Goal: Task Accomplishment & Management: Complete application form

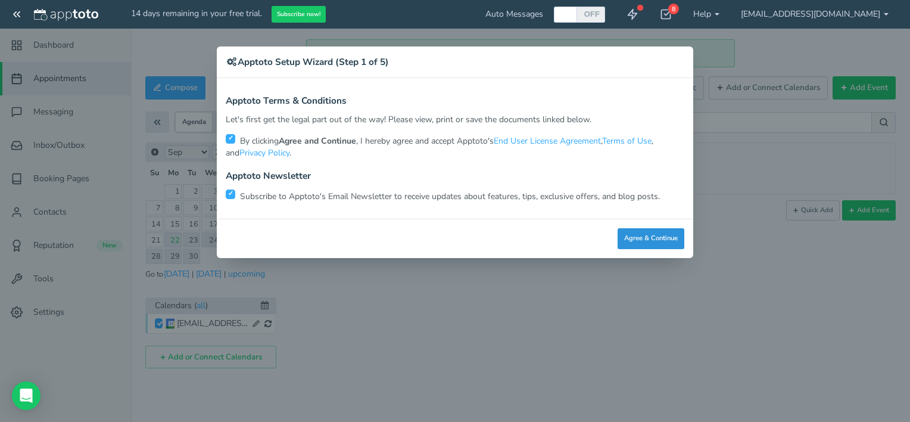
click at [651, 231] on button "Agree & Continue" at bounding box center [651, 238] width 67 height 21
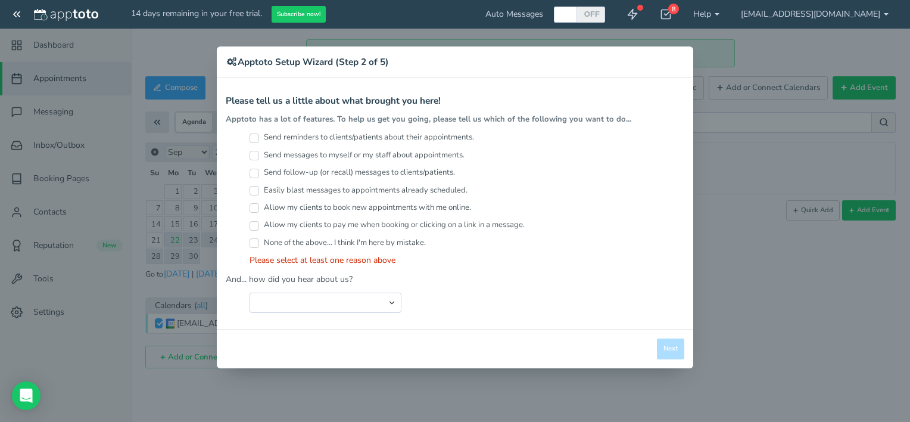
click at [254, 135] on input "Send reminders to clients/patients about their appointments." at bounding box center [255, 138] width 10 height 10
checkbox input "true"
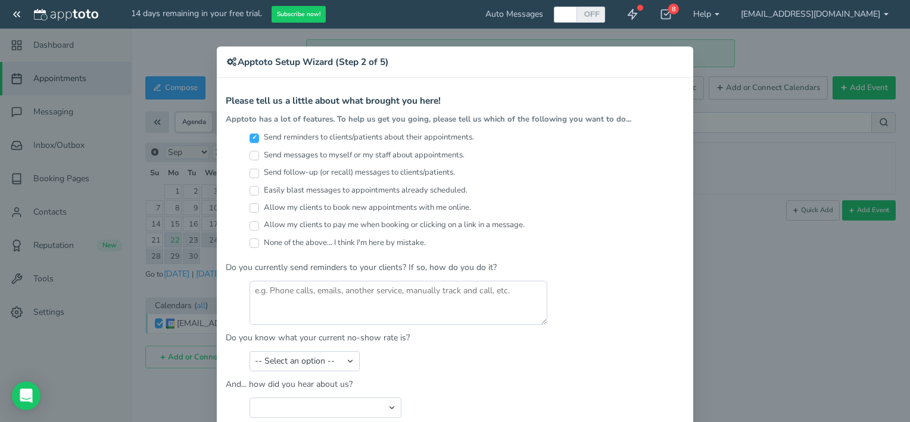
click at [251, 154] on input "Send messages to myself or my staff about appointments." at bounding box center [255, 156] width 10 height 10
checkbox input "true"
click at [250, 169] on input "Send follow-up (or recall) messages to clients/patients." at bounding box center [255, 174] width 10 height 10
checkbox input "true"
click at [250, 191] on input "Easily blast messages to appointments already scheduled." at bounding box center [255, 191] width 10 height 10
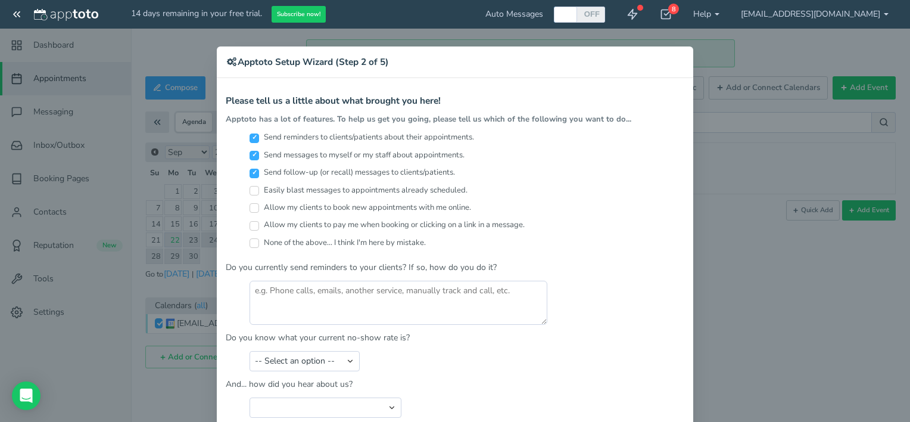
checkbox input "true"
click at [250, 202] on label "Allow my clients to book new appointments with me online." at bounding box center [361, 207] width 222 height 11
click at [250, 203] on input "Allow my clients to book new appointments with me online." at bounding box center [255, 208] width 10 height 10
checkbox input "true"
click at [250, 223] on input "Allow my clients to pay me when booking or clicking on a link in a message." at bounding box center [255, 226] width 10 height 10
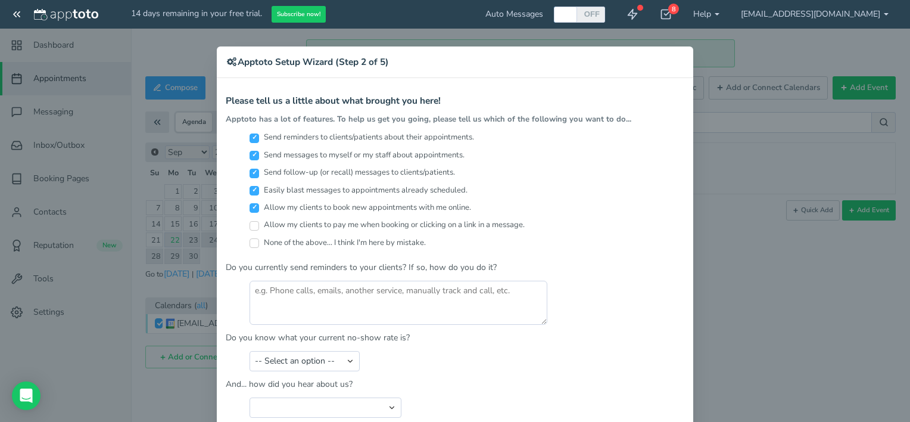
checkbox input "true"
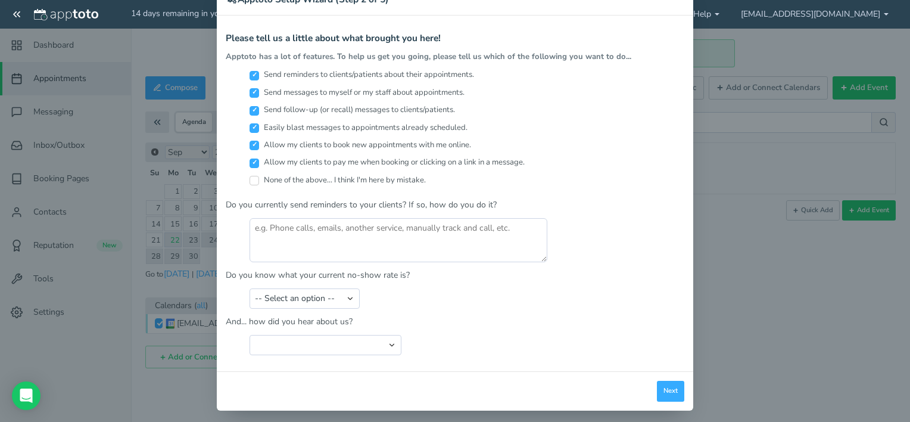
scroll to position [66, 0]
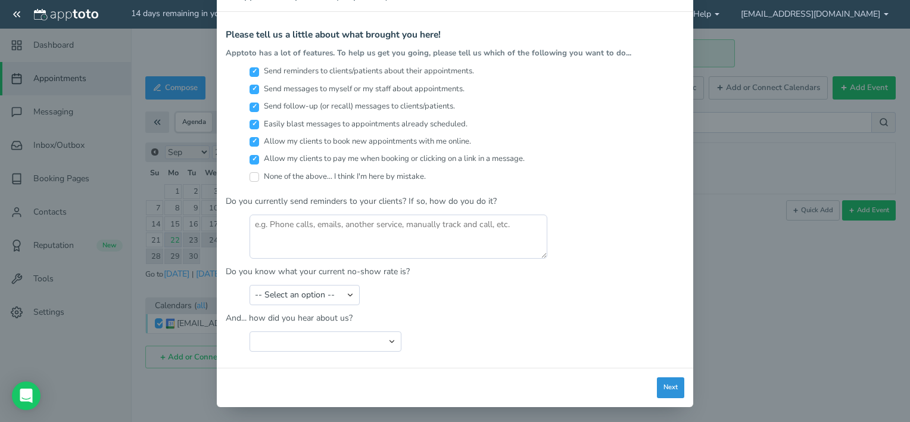
click at [674, 387] on button "Next" at bounding box center [670, 387] width 27 height 21
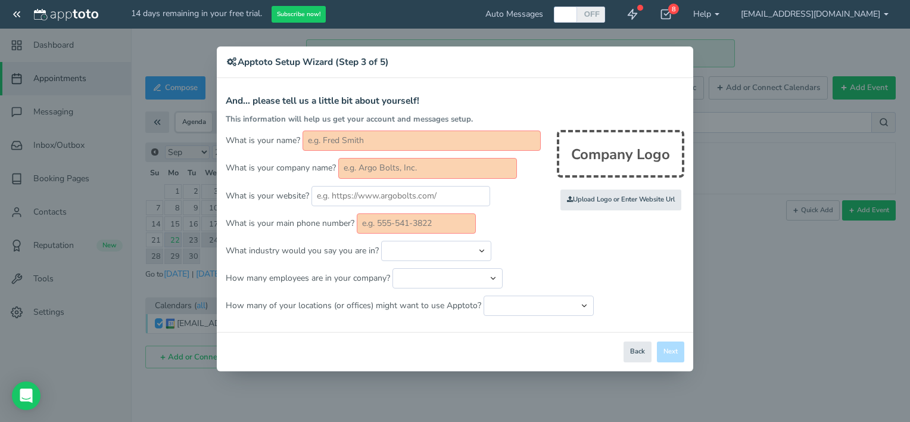
click at [411, 144] on input "text" at bounding box center [422, 140] width 238 height 20
type input "Veterrae [PERSON_NAME]"
type input "Unifi"
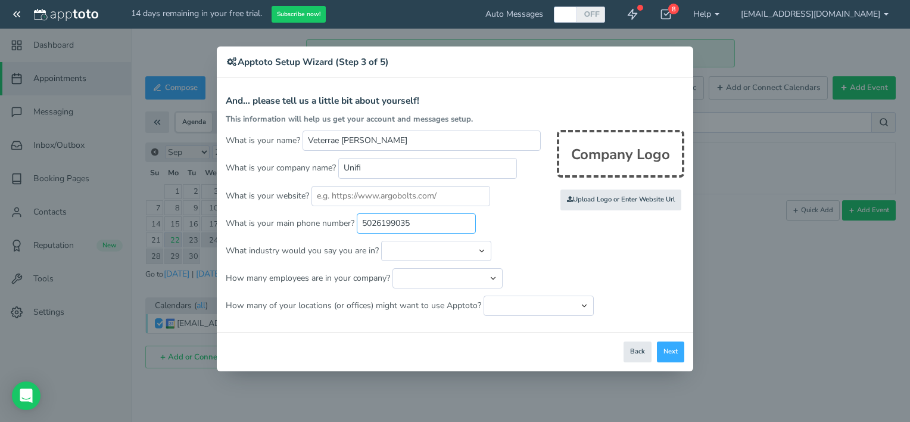
click at [419, 223] on input "5026199035" at bounding box center [416, 223] width 119 height 20
type input "5"
type input "6789770331"
click at [388, 167] on input "Unifi" at bounding box center [427, 168] width 179 height 20
type input "U"
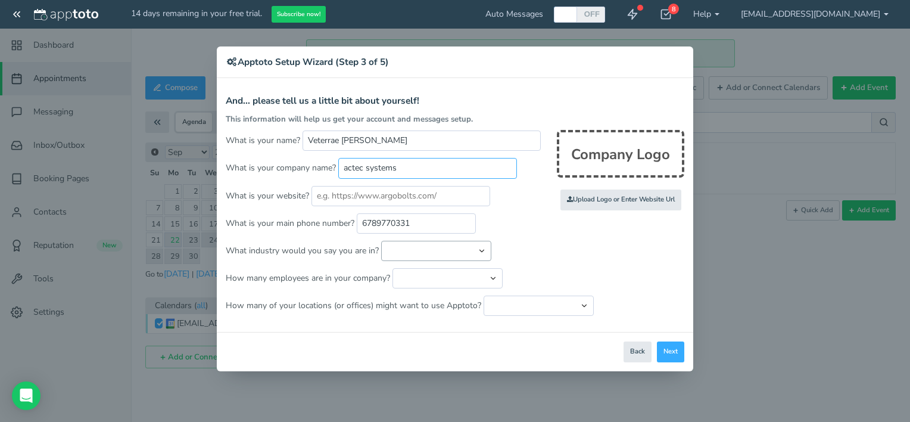
type input "actec systems"
click at [480, 250] on select "Automotive Cleaning Services Consulting Education - Classroom Education - Admis…" at bounding box center [436, 251] width 110 height 20
select select "string:Financial Services - Other"
click at [381, 241] on select "Automotive Cleaning Services Consulting Education - Classroom Education - Admis…" at bounding box center [436, 251] width 110 height 20
click at [639, 348] on button "Back" at bounding box center [638, 351] width 28 height 21
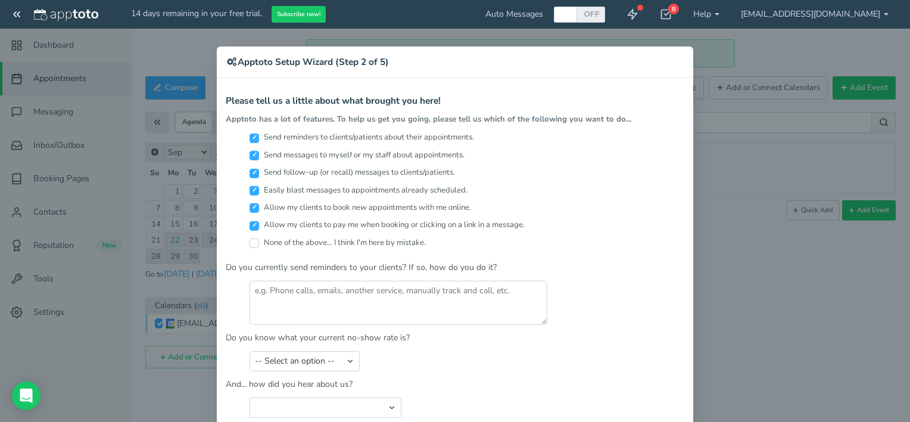
click at [709, 348] on div "× Apptoto Setup Wizard (Step 2 of 5) Apptoto Terms & Conditions Let's first get…" at bounding box center [455, 211] width 910 height 422
click at [387, 405] on select "Search Engine (Google, Yahoo, Bing, etc.) Search Engine Advertisement Blog Post…" at bounding box center [326, 407] width 152 height 20
select select "string:Other"
click at [250, 397] on select "Search Engine (Google, Yahoo, Bing, etc.) Search Engine Advertisement Blog Post…" at bounding box center [326, 407] width 152 height 20
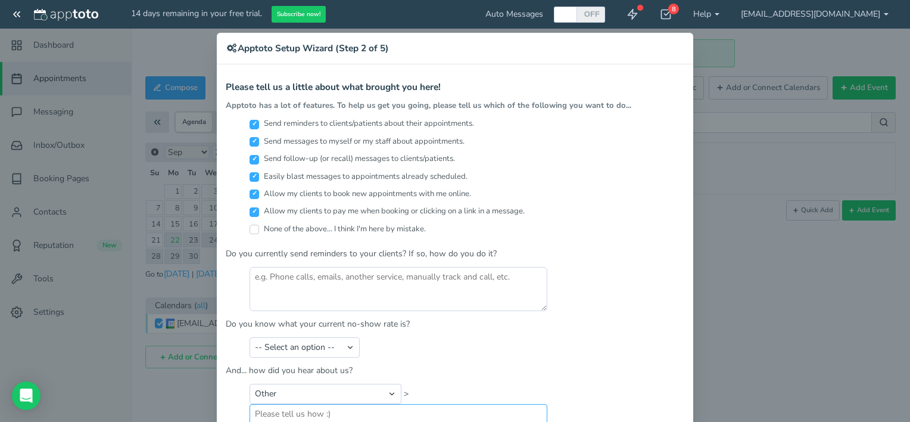
click at [384, 410] on input "text" at bounding box center [399, 414] width 298 height 20
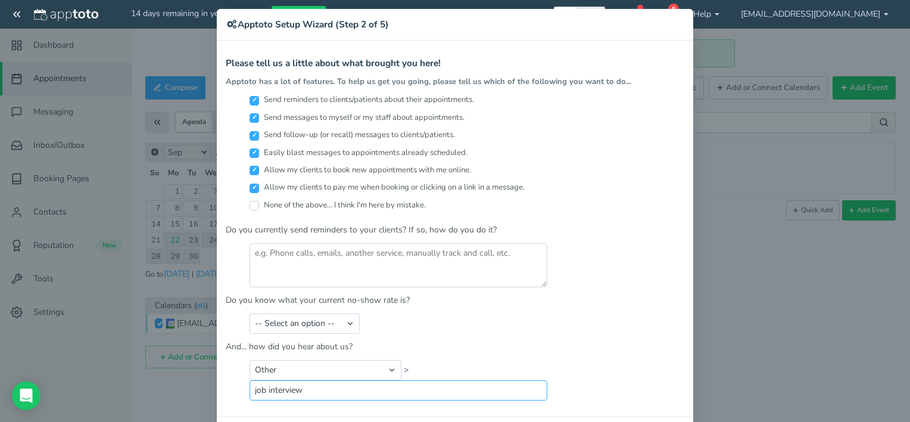
scroll to position [86, 0]
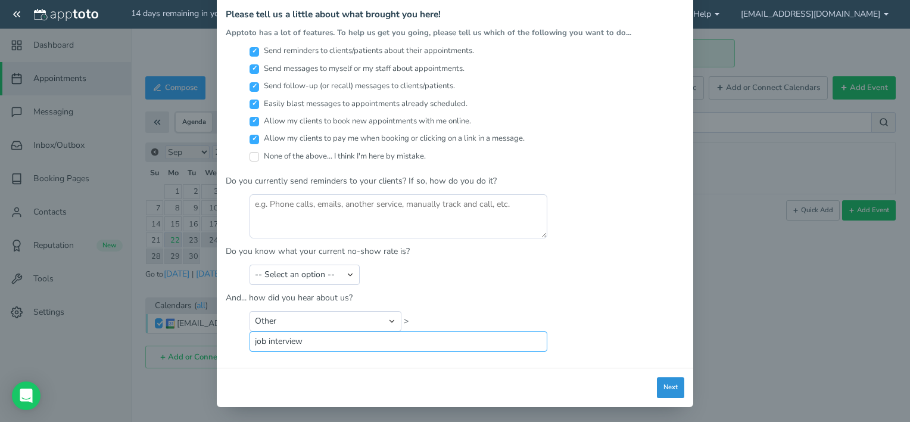
type input "job interview"
click at [666, 383] on button "Next" at bounding box center [670, 387] width 27 height 21
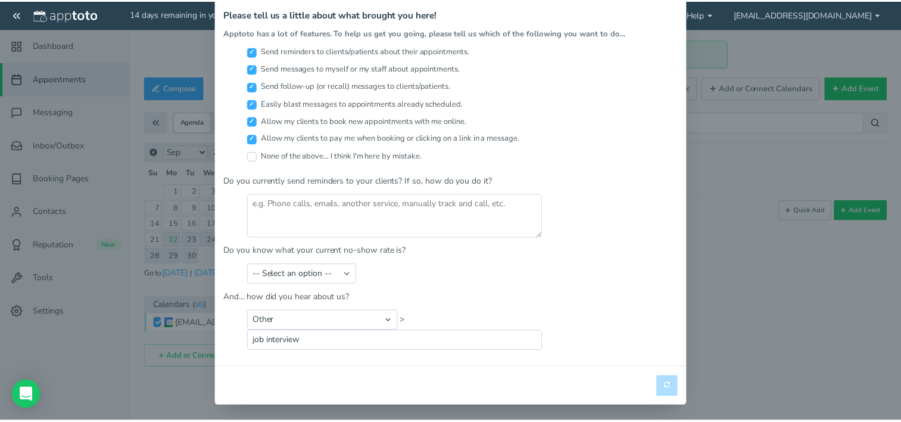
scroll to position [0, 0]
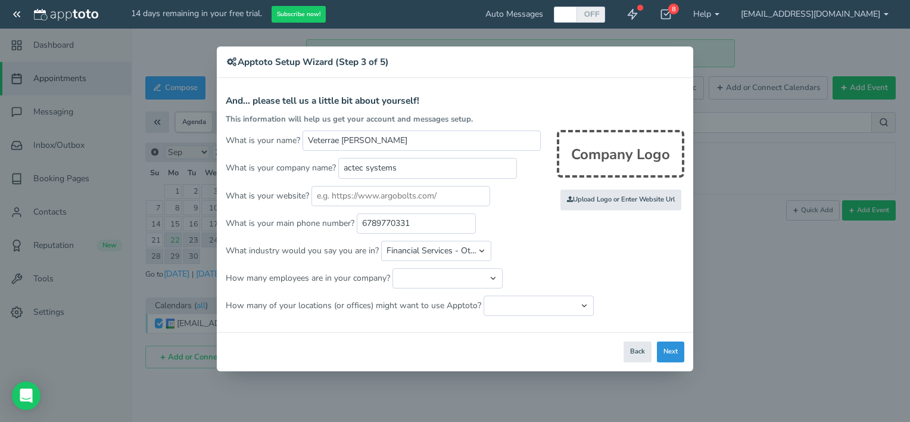
click at [666, 383] on div "× Apptoto Setup Wizard (Step 3 of 5) Apptoto Terms & Conditions Let's first get…" at bounding box center [455, 211] width 910 height 422
click at [672, 346] on button "Next" at bounding box center [670, 351] width 27 height 21
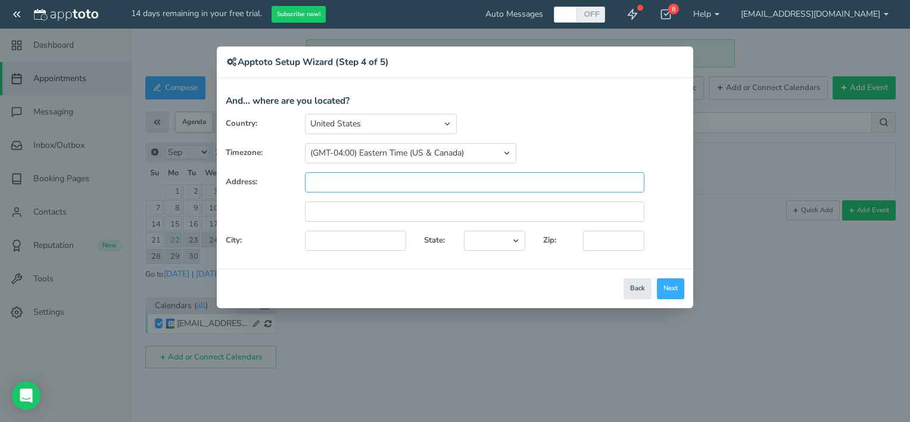
click at [468, 184] on input "text" at bounding box center [475, 182] width 340 height 20
type input "[STREET_ADDRESS]"
type input "Riverdale"
select select "string:GA"
type input "30296"
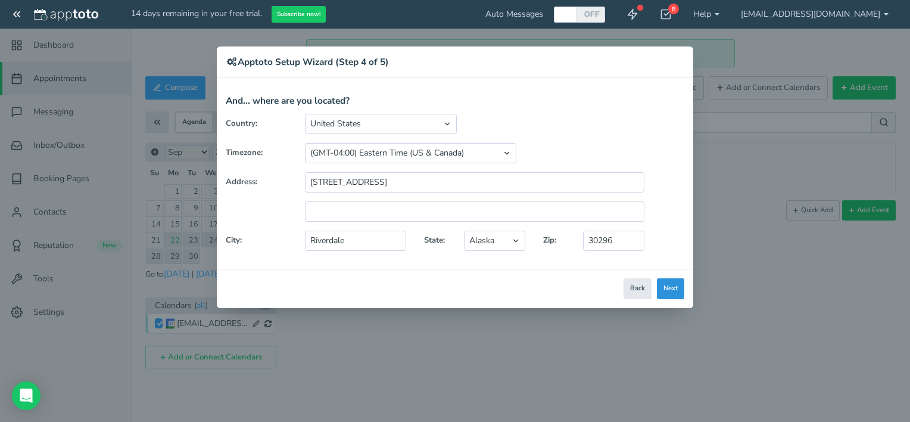
click at [670, 288] on button "Next" at bounding box center [670, 288] width 27 height 21
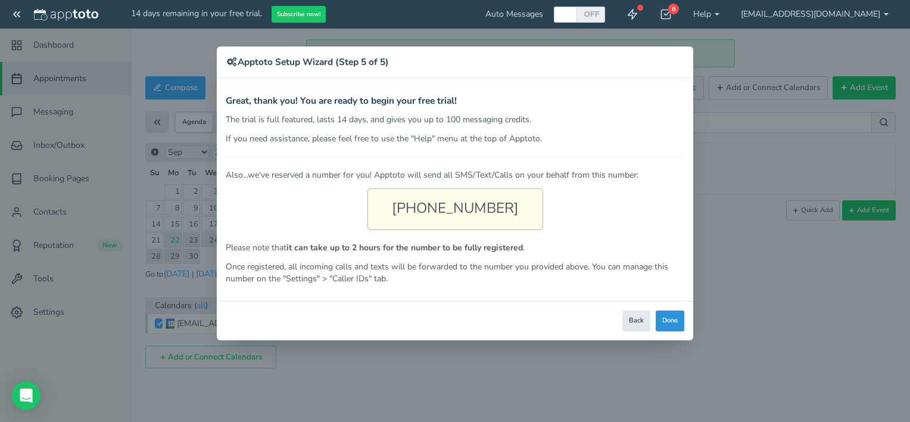
click at [671, 318] on button "Done" at bounding box center [670, 320] width 29 height 21
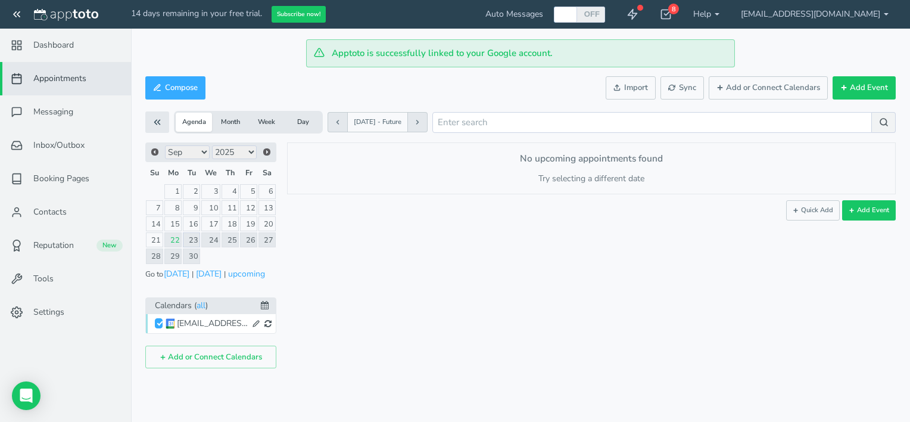
click at [195, 239] on link "23" at bounding box center [191, 239] width 17 height 15
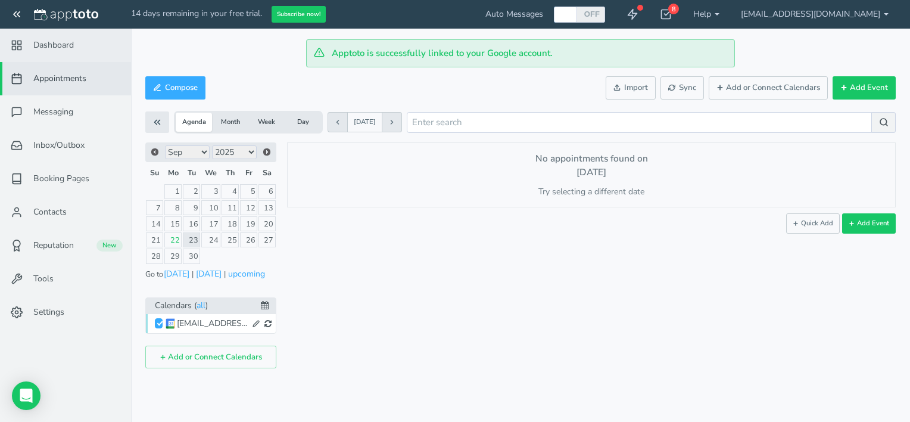
click at [48, 43] on span "Dashboard" at bounding box center [53, 45] width 41 height 12
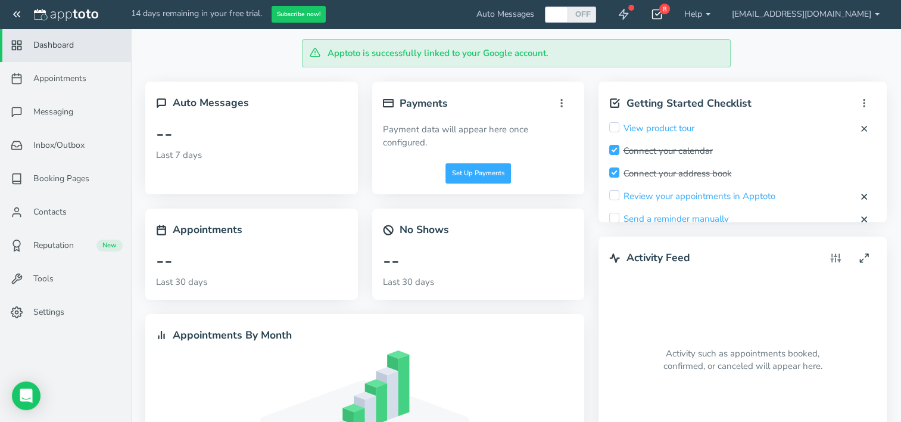
click at [663, 13] on icon at bounding box center [657, 14] width 12 height 12
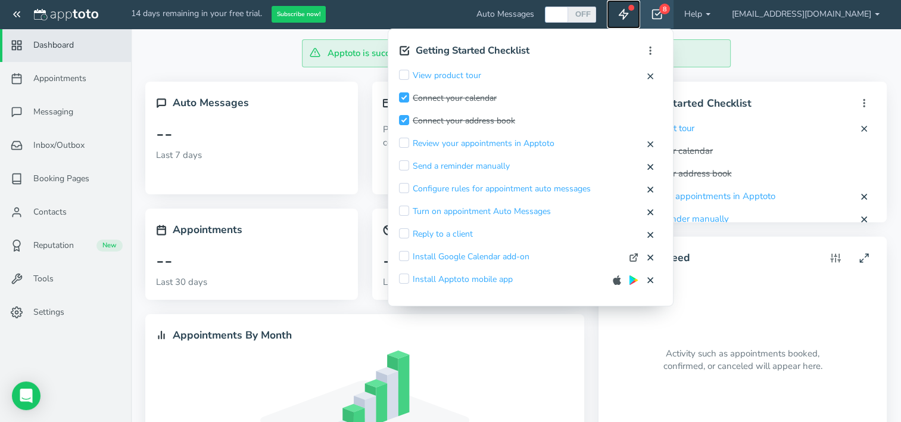
click at [629, 15] on use at bounding box center [624, 15] width 9 height 10
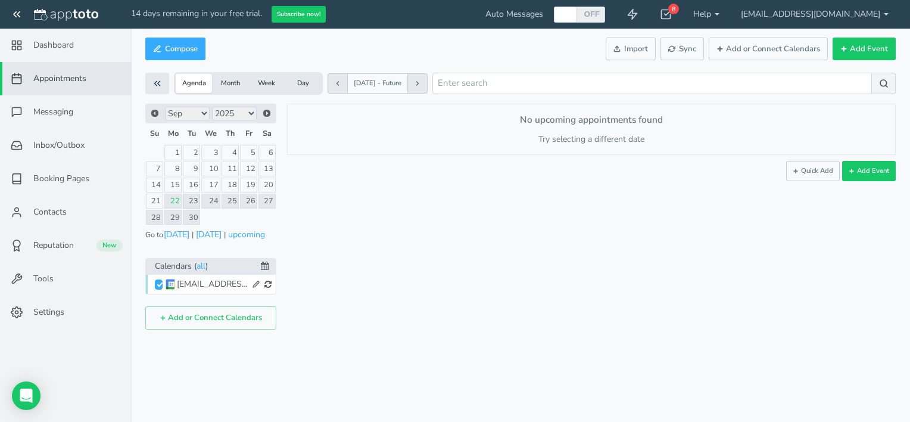
click at [195, 198] on link "23" at bounding box center [191, 201] width 17 height 15
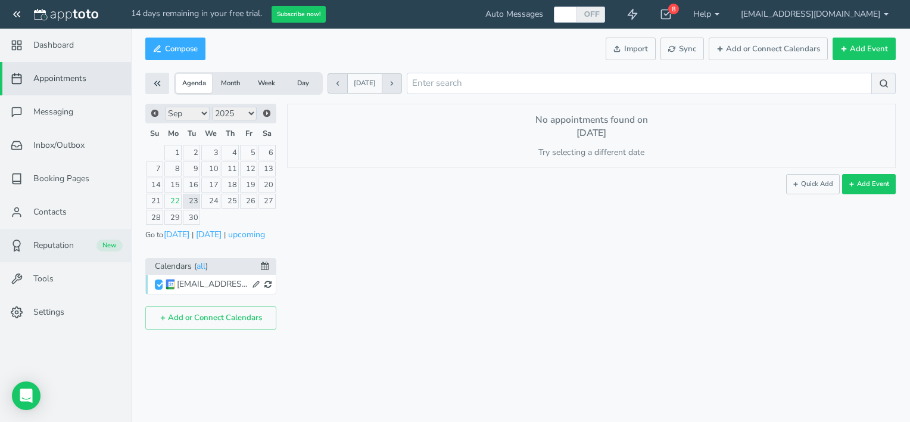
click at [64, 242] on span "Reputation" at bounding box center [53, 246] width 41 height 12
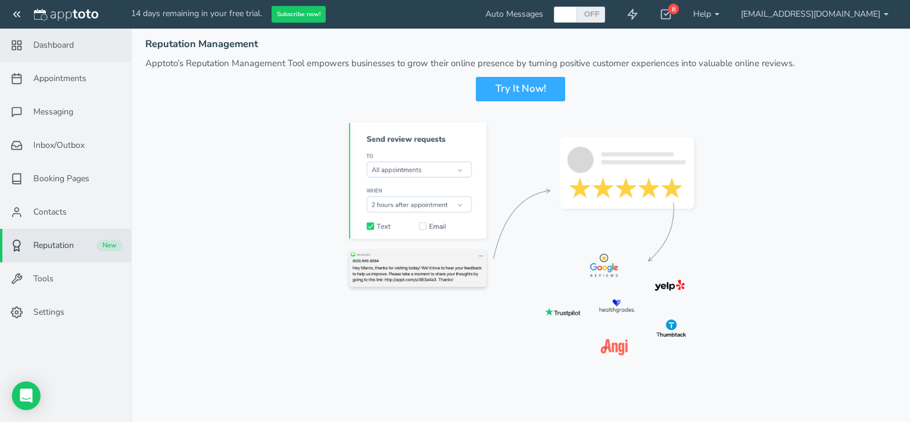
click at [43, 45] on span "Dashboard" at bounding box center [53, 45] width 41 height 12
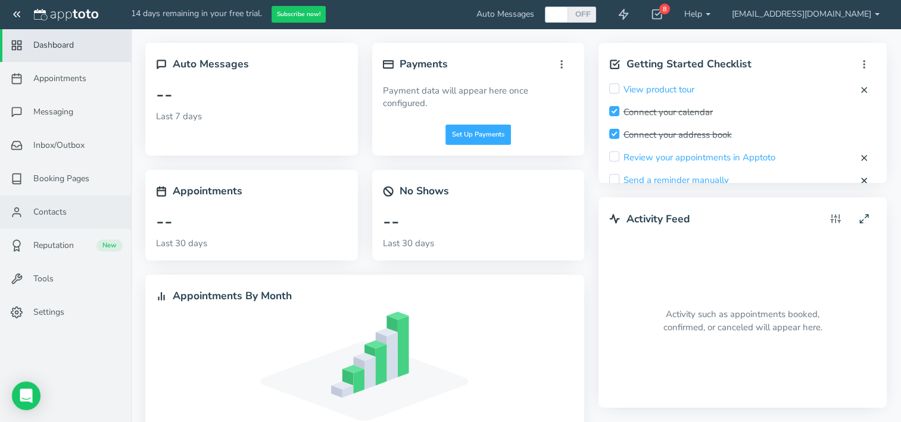
click at [34, 219] on link "Contacts" at bounding box center [65, 211] width 131 height 33
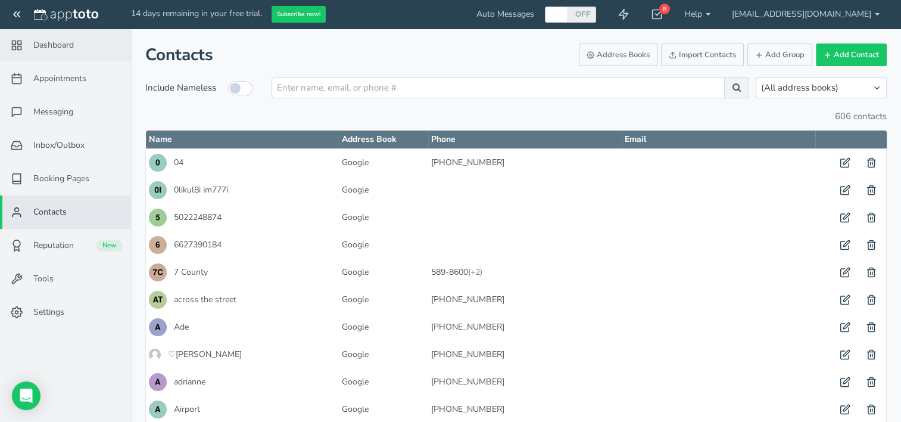
click at [52, 45] on span "Dashboard" at bounding box center [53, 45] width 41 height 12
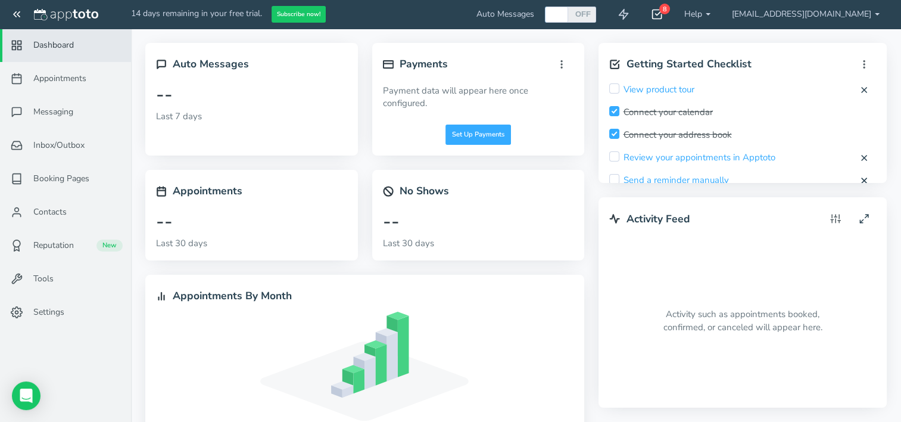
click at [663, 13] on icon at bounding box center [657, 14] width 12 height 12
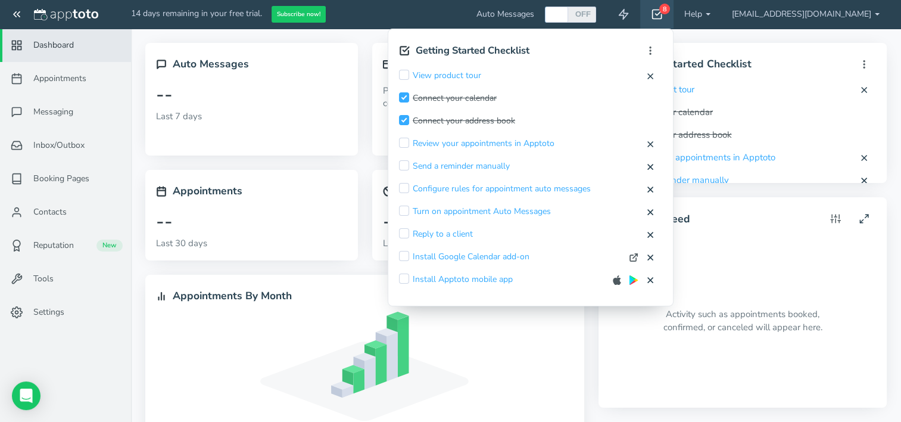
click at [409, 234] on input "checkbox" at bounding box center [404, 233] width 10 height 10
click at [796, 86] on div "View product tour View product tour" at bounding box center [740, 93] width 262 height 20
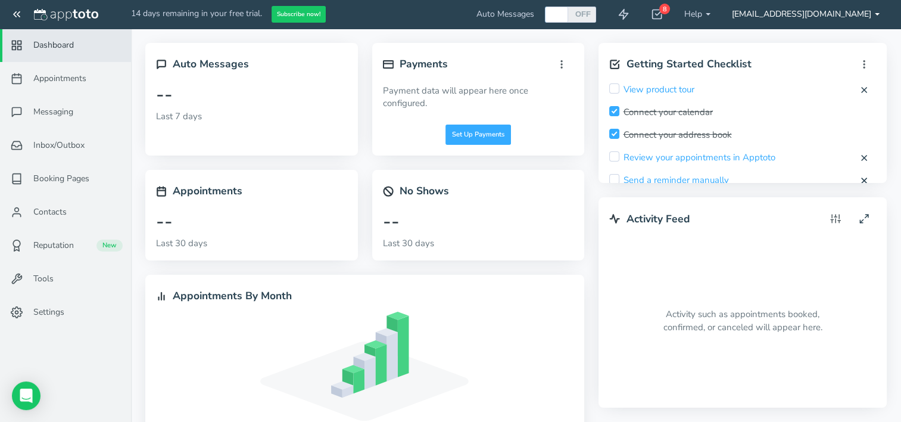
click at [791, 11] on link "[EMAIL_ADDRESS][DOMAIN_NAME]" at bounding box center [806, 14] width 169 height 29
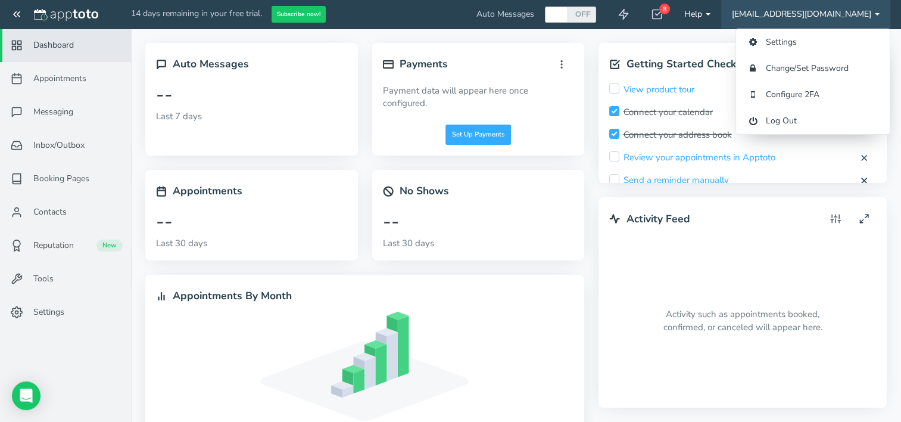
click at [722, 21] on link "Help" at bounding box center [698, 14] width 48 height 29
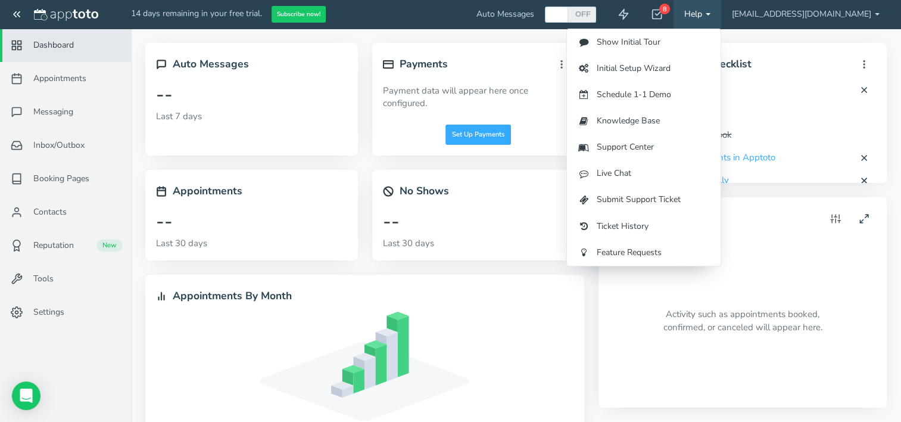
click at [529, 332] on div "As you start taking appointments, you'll begin to see a chart to track changes …" at bounding box center [365, 401] width 418 height 179
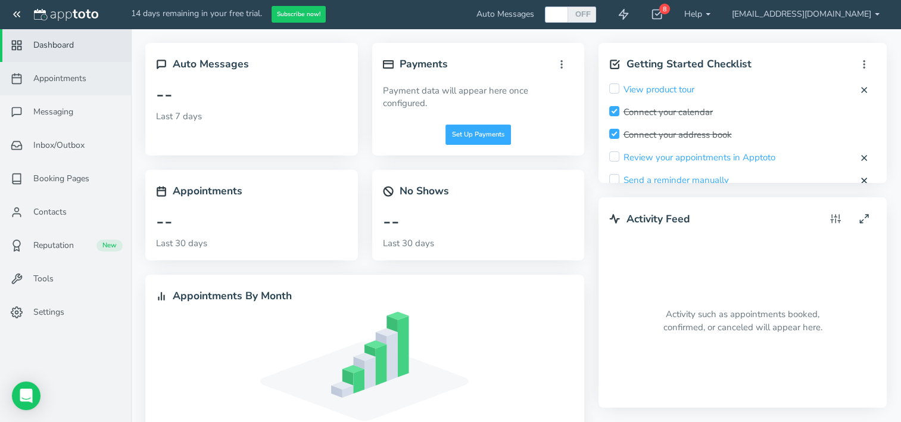
click at [47, 79] on span "Appointments" at bounding box center [59, 79] width 53 height 12
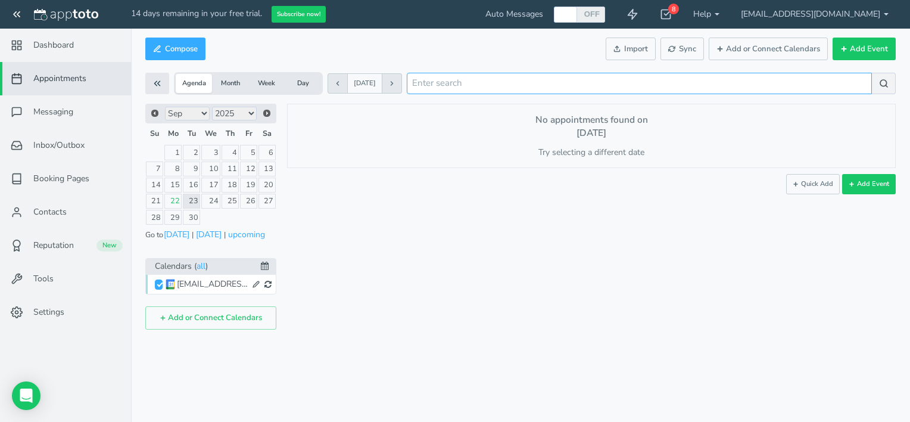
click at [463, 82] on input "search" at bounding box center [639, 83] width 465 height 21
type input "actec"
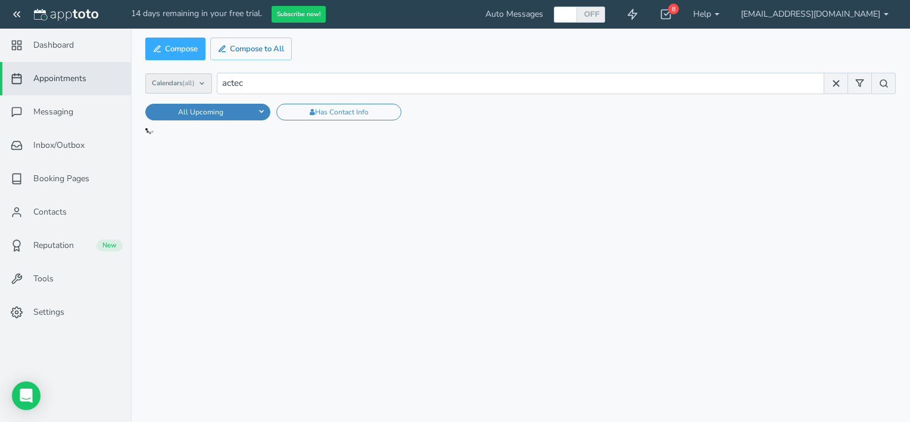
click at [205, 86] on icon at bounding box center [201, 83] width 7 height 7
click at [71, 74] on span "Appointments" at bounding box center [59, 79] width 53 height 12
click at [58, 174] on span "Booking Pages" at bounding box center [61, 179] width 56 height 12
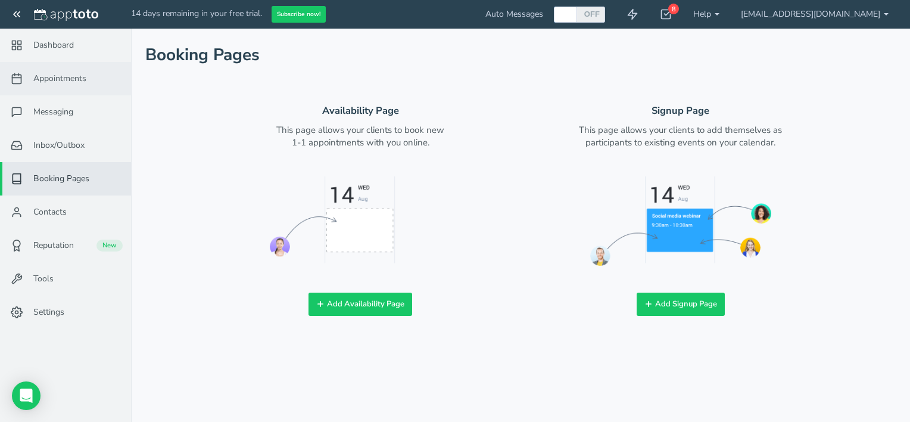
click at [58, 80] on span "Appointments" at bounding box center [59, 79] width 53 height 12
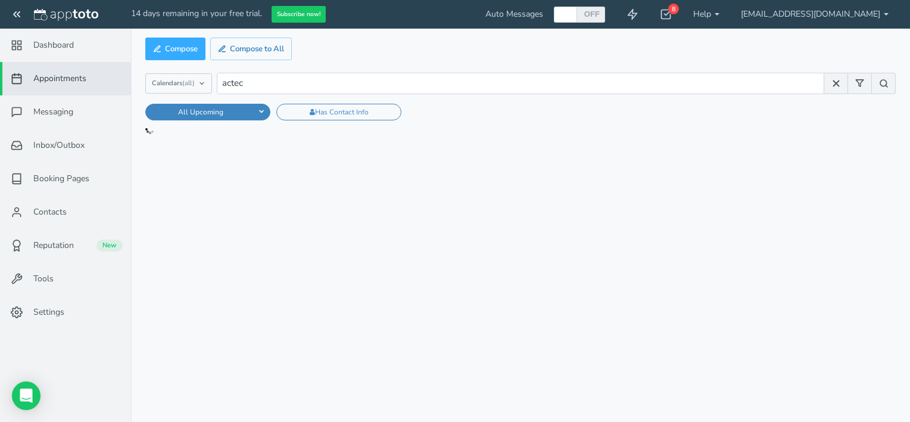
click at [13, 18] on icon at bounding box center [17, 14] width 12 height 12
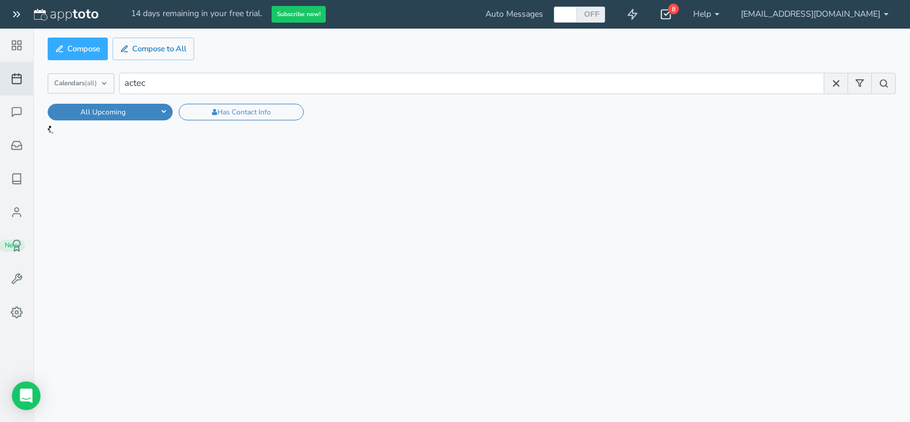
click at [671, 19] on use at bounding box center [667, 14] width 10 height 9
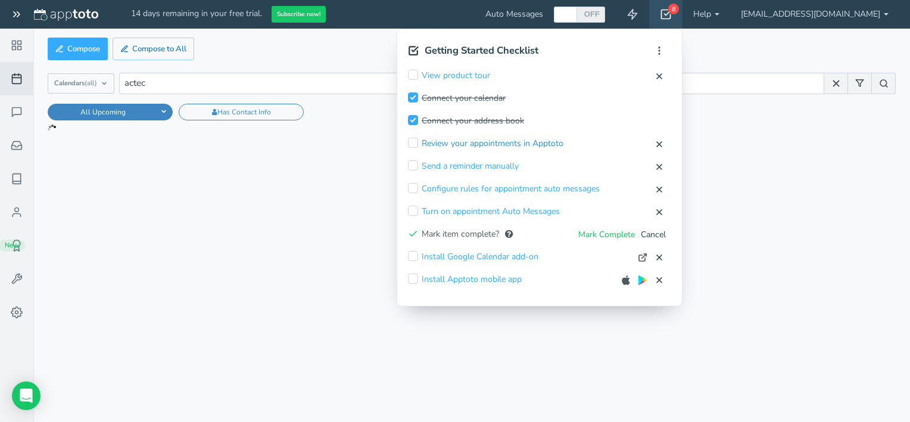
click at [564, 141] on link "Review your appointments in Apptoto" at bounding box center [493, 144] width 142 height 12
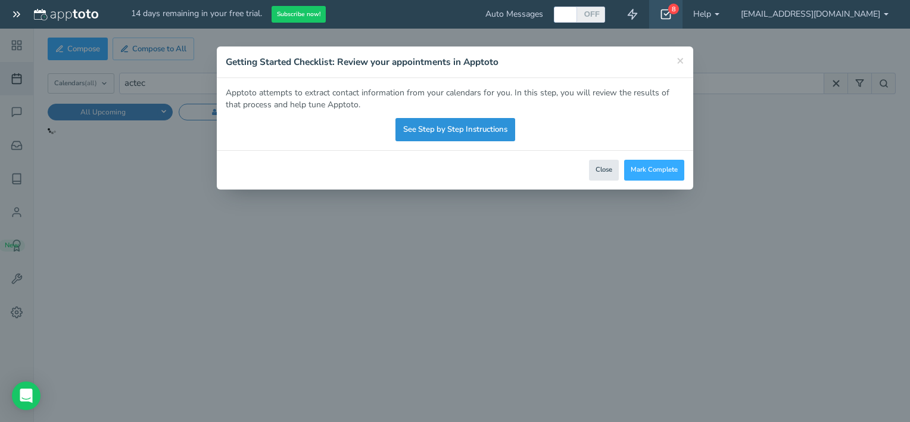
click at [484, 126] on link "See Step by Step Instructions" at bounding box center [456, 129] width 120 height 23
click at [604, 167] on button "Close" at bounding box center [604, 170] width 30 height 21
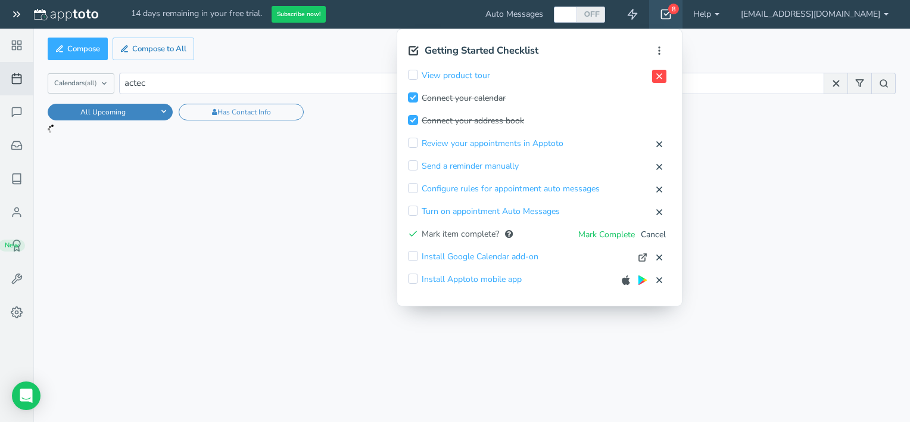
click at [664, 76] on icon at bounding box center [660, 76] width 10 height 10
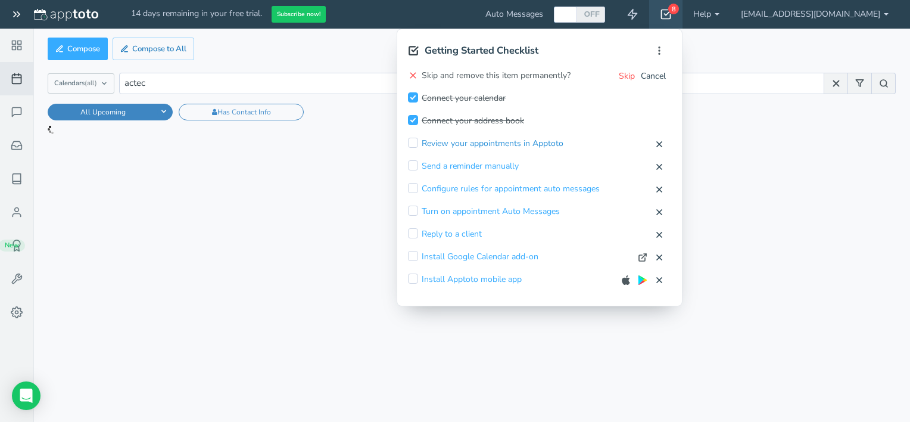
click at [518, 141] on link "Review your appointments in Apptoto" at bounding box center [493, 144] width 142 height 12
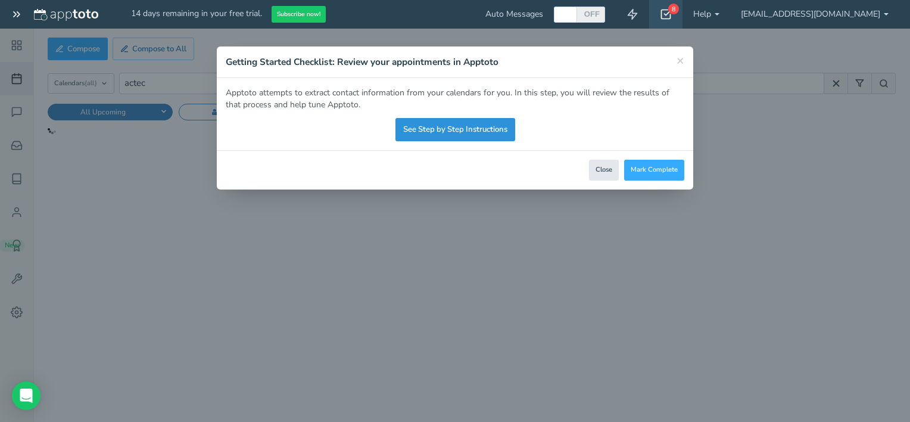
click at [456, 130] on link "See Step by Step Instructions" at bounding box center [456, 129] width 120 height 23
click at [598, 164] on button "Close" at bounding box center [604, 170] width 30 height 21
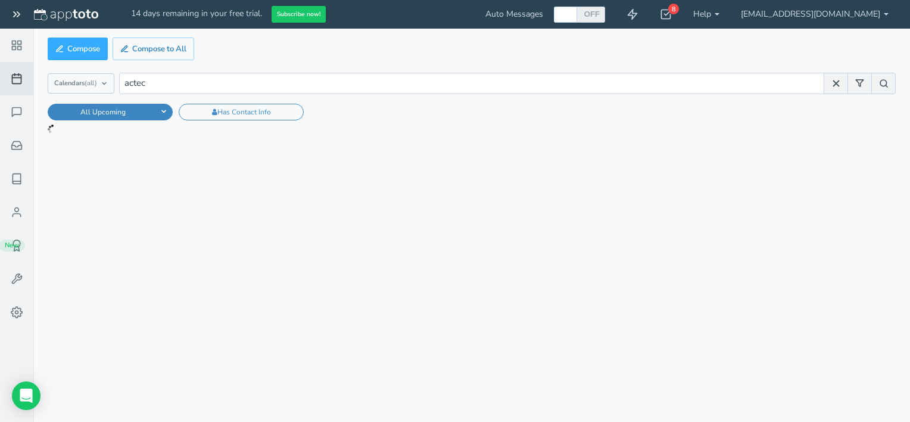
click at [418, 191] on div "Appointments Messaging Inbox/Outbox Booking Pages Campaigns Contacts Reputation…" at bounding box center [471, 211] width 877 height 422
click at [251, 112] on div "Has Contact Info" at bounding box center [241, 112] width 124 height 9
click at [25, 43] on feather-icon at bounding box center [17, 45] width 31 height 12
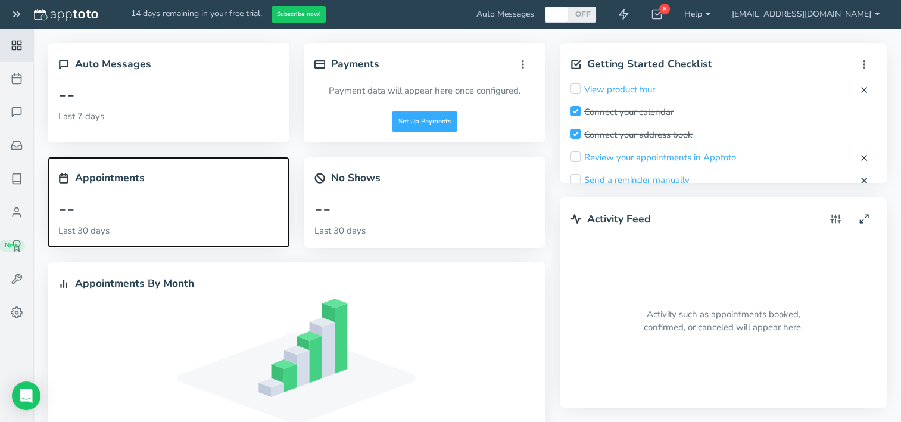
click at [91, 227] on p "Last 30 days" at bounding box center [168, 231] width 220 height 13
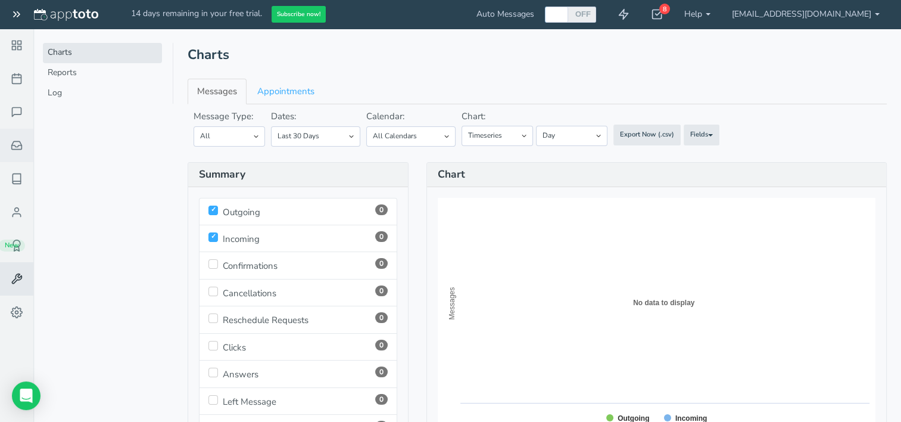
click at [14, 147] on icon at bounding box center [17, 145] width 12 height 12
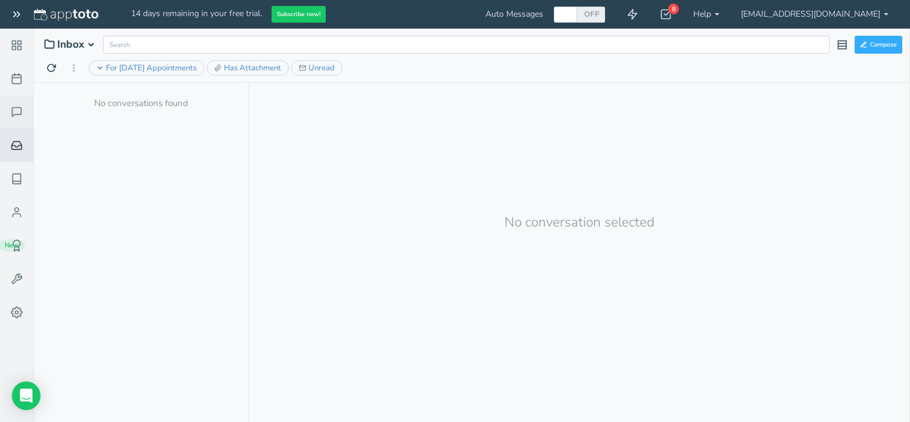
click at [17, 114] on use at bounding box center [17, 112] width 9 height 9
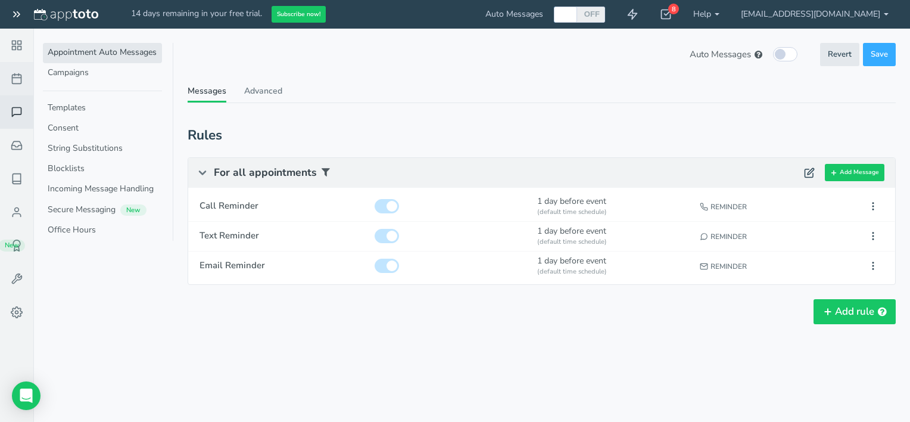
click at [19, 83] on icon at bounding box center [17, 79] width 12 height 12
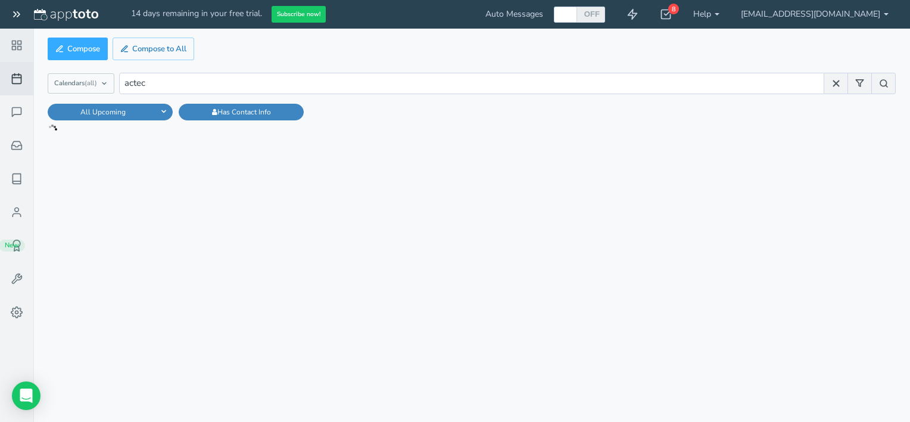
click at [17, 48] on use at bounding box center [17, 45] width 9 height 9
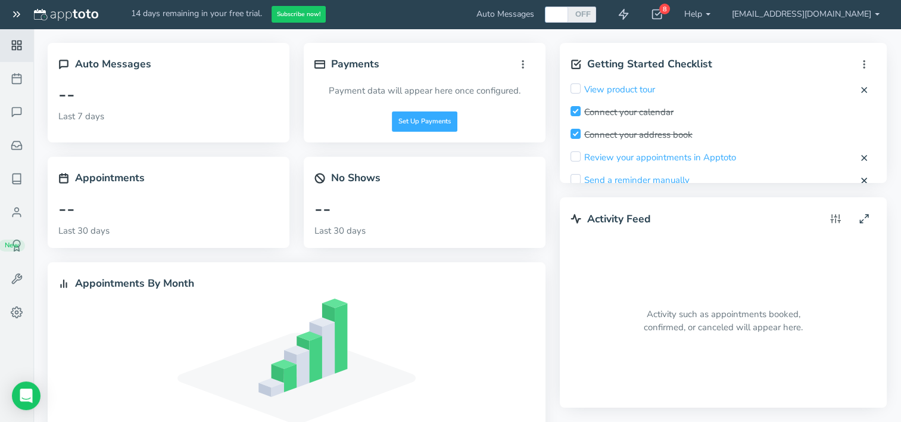
click at [17, 48] on use at bounding box center [17, 45] width 9 height 9
